Goal: Information Seeking & Learning: Learn about a topic

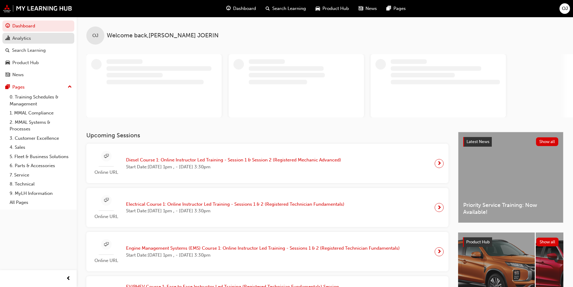
click at [42, 42] on link "Analytics" at bounding box center [38, 38] width 72 height 11
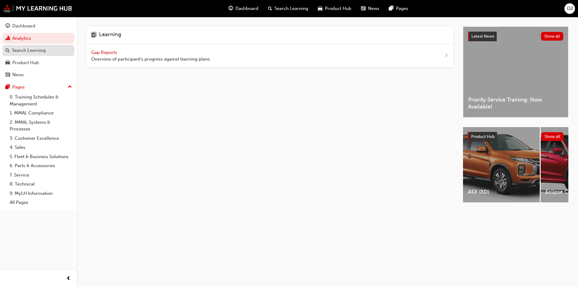
click at [38, 46] on link "Search Learning" at bounding box center [38, 50] width 72 height 11
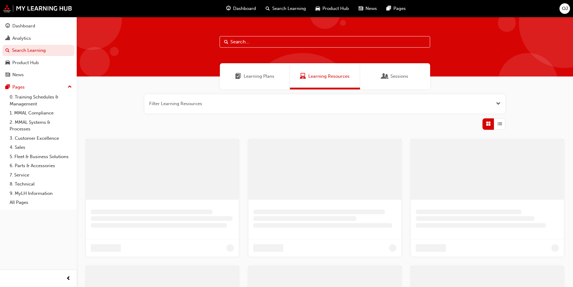
click at [249, 80] on div "Learning Plans" at bounding box center [255, 76] width 70 height 26
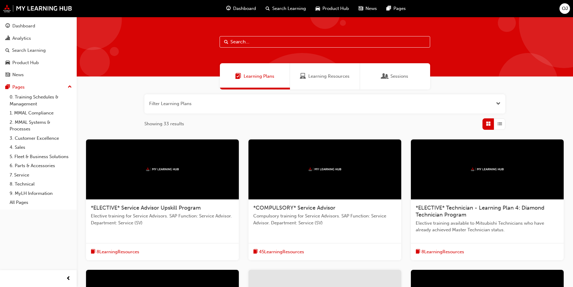
click at [231, 105] on button "button" at bounding box center [324, 103] width 361 height 19
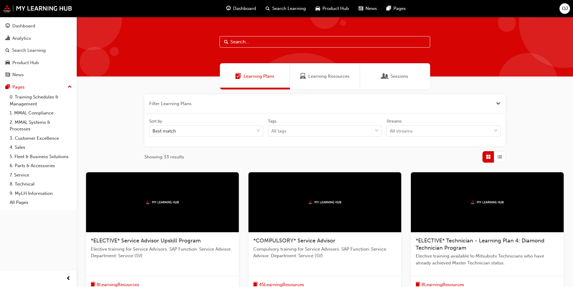
click at [231, 105] on button "button" at bounding box center [324, 103] width 361 height 19
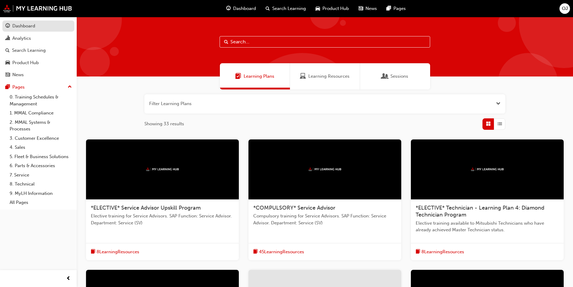
click at [33, 29] on div "Dashboard" at bounding box center [38, 26] width 66 height 8
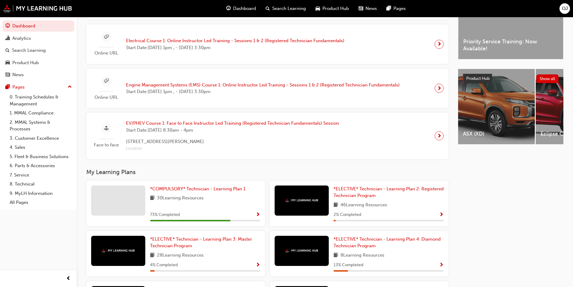
scroll to position [241, 0]
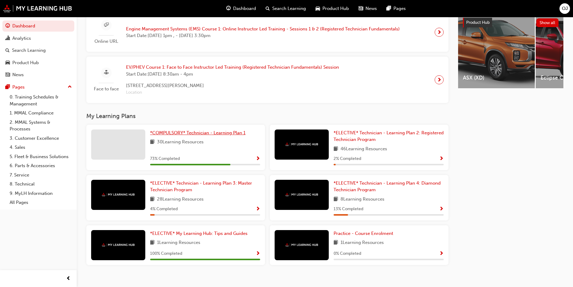
click at [198, 135] on span "*COMPULSORY* Technician - Learning Plan 1" at bounding box center [197, 132] width 95 height 5
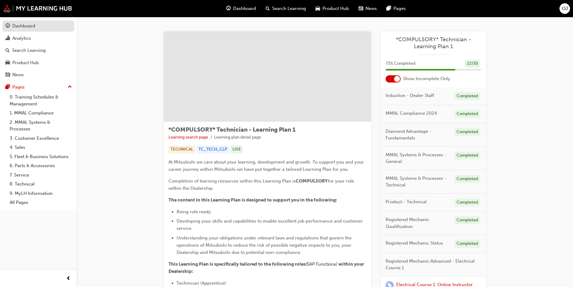
click at [41, 28] on div "Dashboard" at bounding box center [38, 26] width 66 height 8
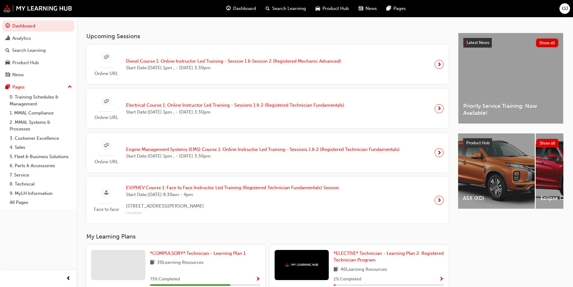
scroll to position [251, 0]
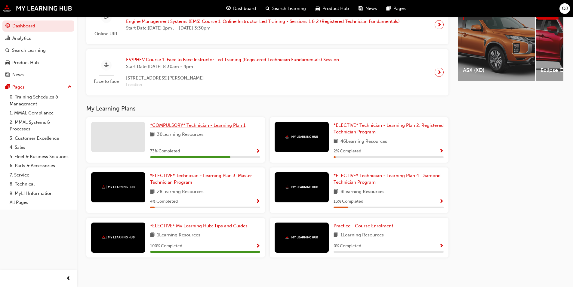
click at [194, 125] on span "*COMPULSORY* Technician - Learning Plan 1" at bounding box center [197, 124] width 95 height 5
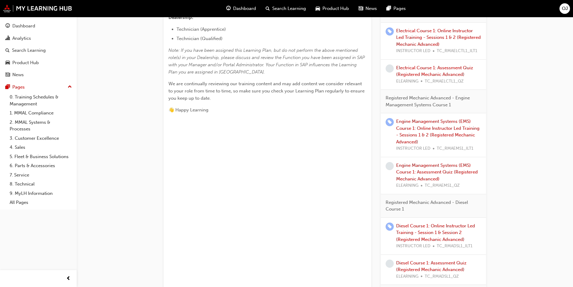
scroll to position [331, 0]
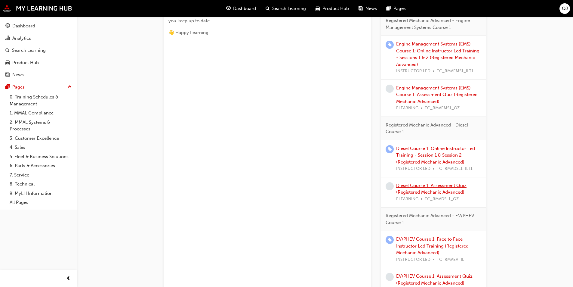
click at [455, 192] on link "Diesel Course 1: Assessment Quiz (Registered Mechanic Advanced)" at bounding box center [431, 189] width 70 height 12
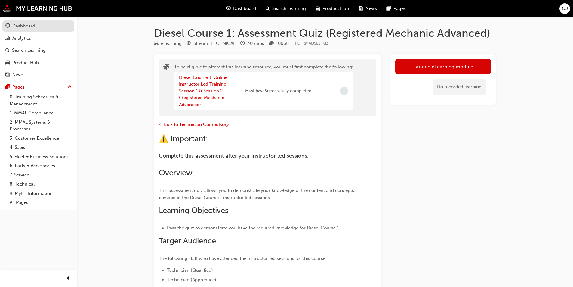
click at [30, 30] on link "Dashboard" at bounding box center [38, 25] width 72 height 11
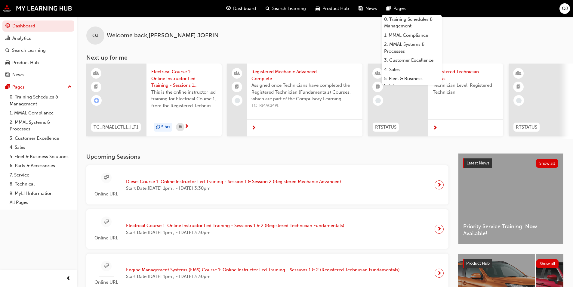
click at [471, 52] on div "OJ Welcome back , [PERSON_NAME] Next up for me TC_RMAELCTL1_ILT1 Electrical Cou…" at bounding box center [325, 78] width 497 height 122
